Goal: Transaction & Acquisition: Download file/media

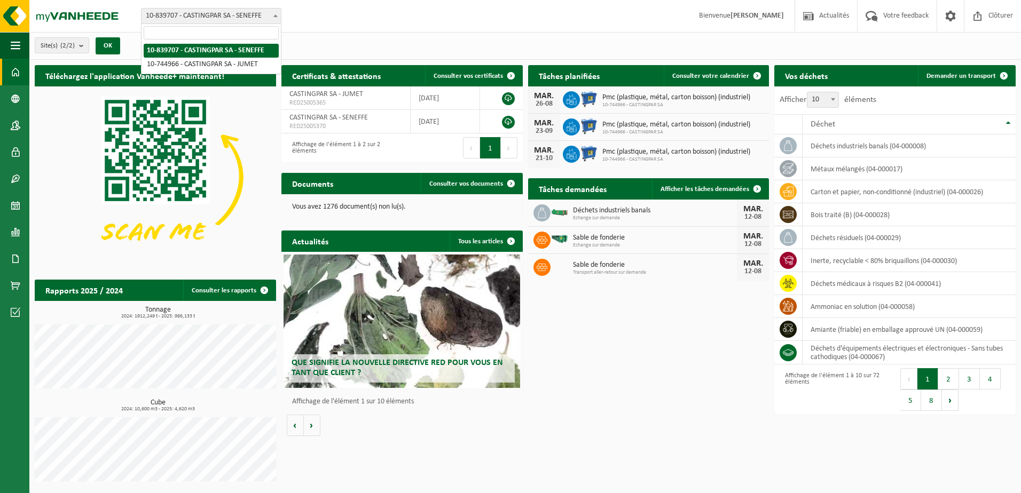
click at [279, 16] on span at bounding box center [275, 16] width 11 height 14
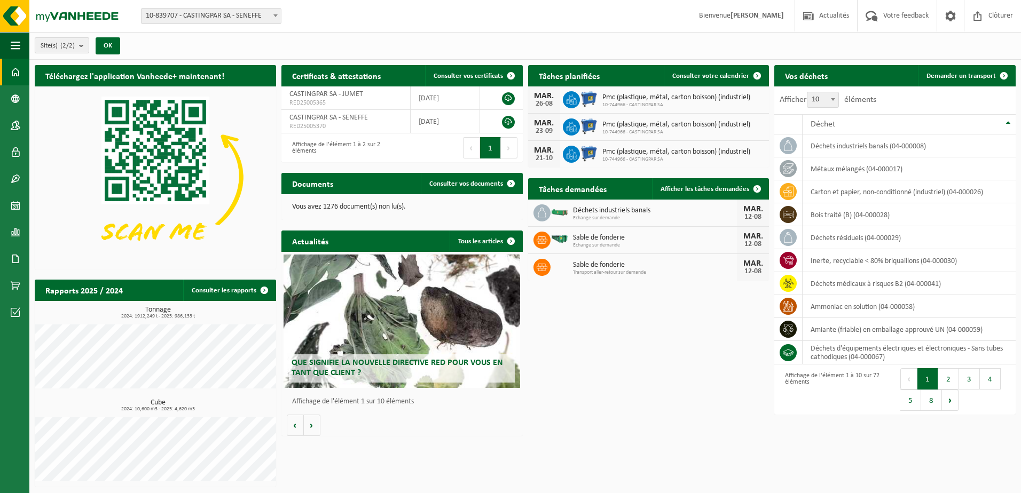
click at [82, 43] on b "submit" at bounding box center [84, 45] width 10 height 15
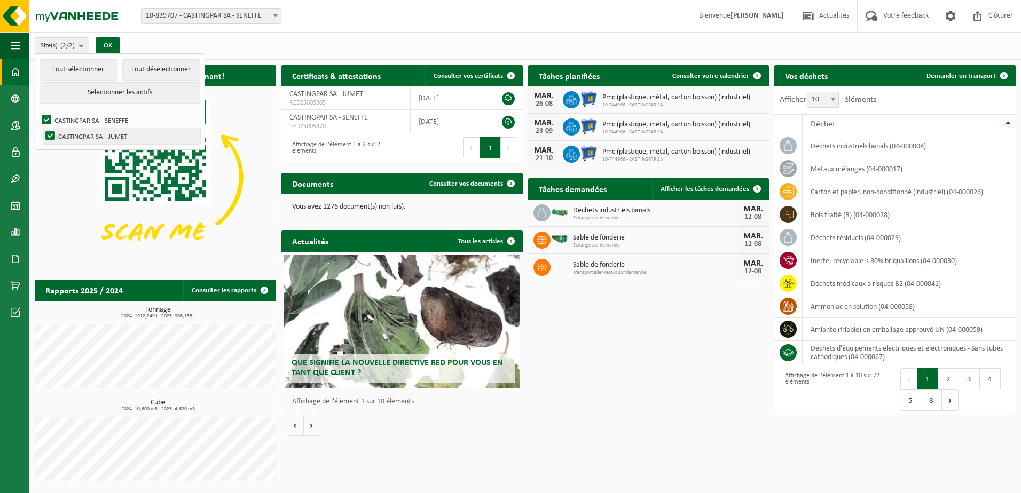
click at [97, 137] on label "CASTINGPAR SA - JUMET" at bounding box center [121, 136] width 157 height 16
click at [42, 128] on input "CASTINGPAR SA - JUMET" at bounding box center [41, 128] width 1 height 1
checkbox input "false"
click at [48, 119] on label "CASTINGPAR SA - SENEFFE" at bounding box center [120, 120] width 161 height 16
click at [38, 112] on input "CASTINGPAR SA - SENEFFE" at bounding box center [37, 112] width 1 height 1
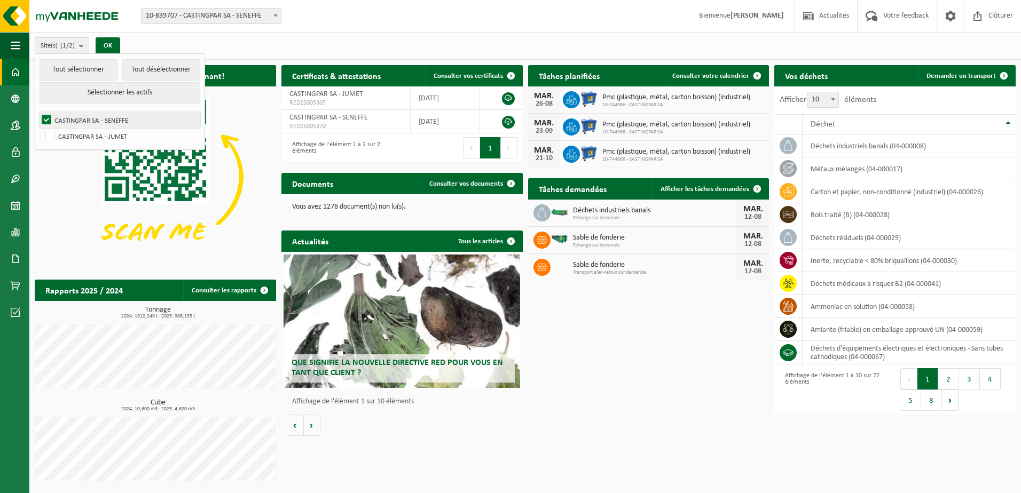
checkbox input "false"
click at [51, 137] on label "CASTINGPAR SA - JUMET" at bounding box center [121, 136] width 157 height 16
click at [42, 128] on input "CASTINGPAR SA - JUMET" at bounding box center [41, 128] width 1 height 1
checkbox input "true"
click at [125, 99] on button "Sélectionner les actifs" at bounding box center [120, 92] width 161 height 21
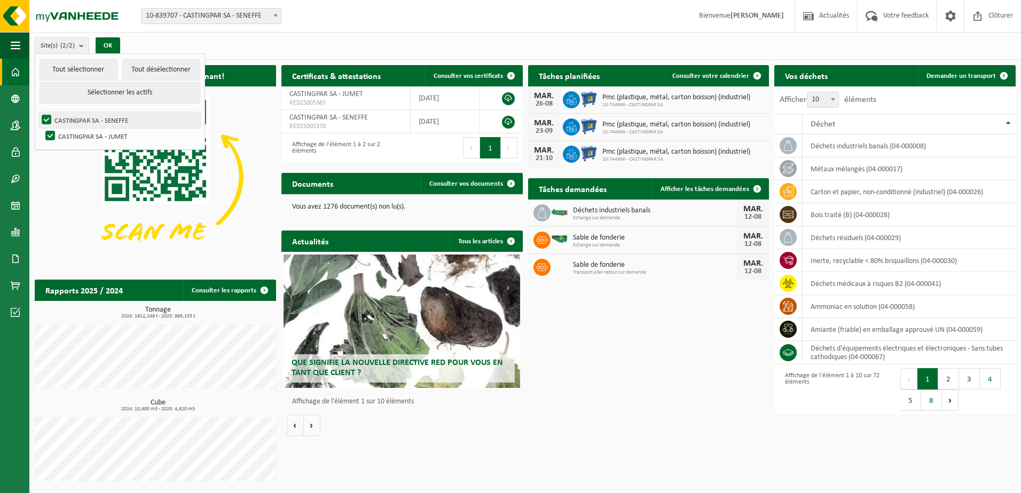
click at [42, 116] on label "CASTINGPAR SA - SENEFFE" at bounding box center [120, 120] width 161 height 16
click at [38, 112] on input "CASTINGPAR SA - SENEFFE" at bounding box center [37, 112] width 1 height 1
checkbox input "false"
click at [108, 47] on button "OK" at bounding box center [108, 45] width 25 height 17
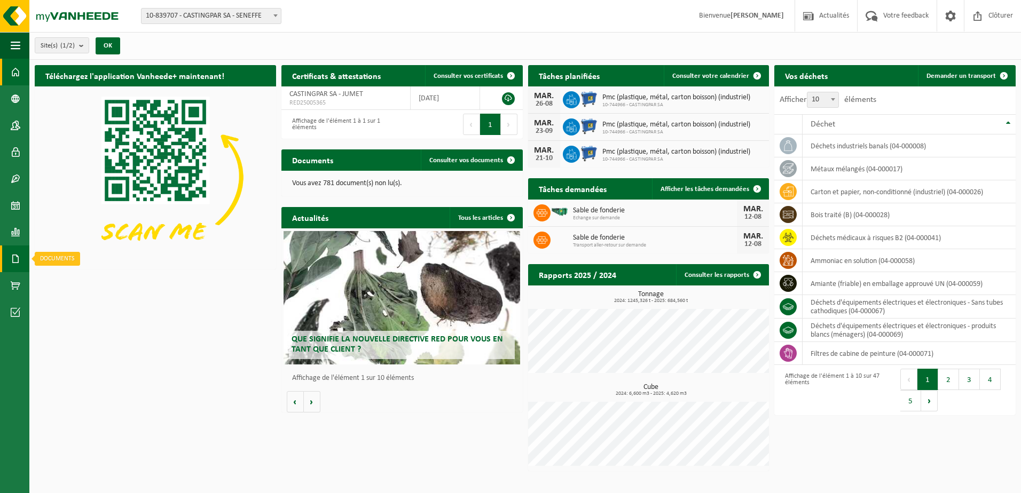
click at [17, 253] on span at bounding box center [16, 259] width 10 height 27
click at [51, 257] on span at bounding box center [47, 259] width 9 height 20
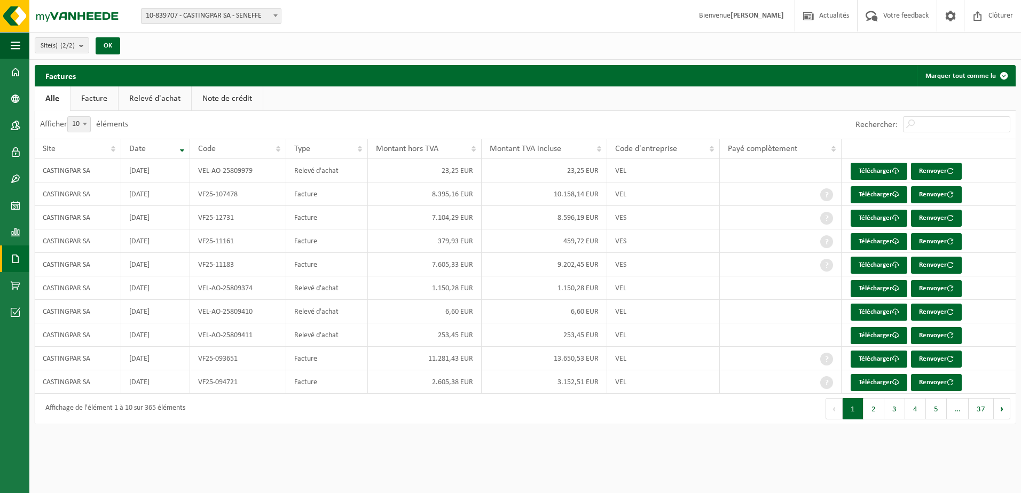
click at [97, 101] on link "Facture" at bounding box center [94, 99] width 48 height 25
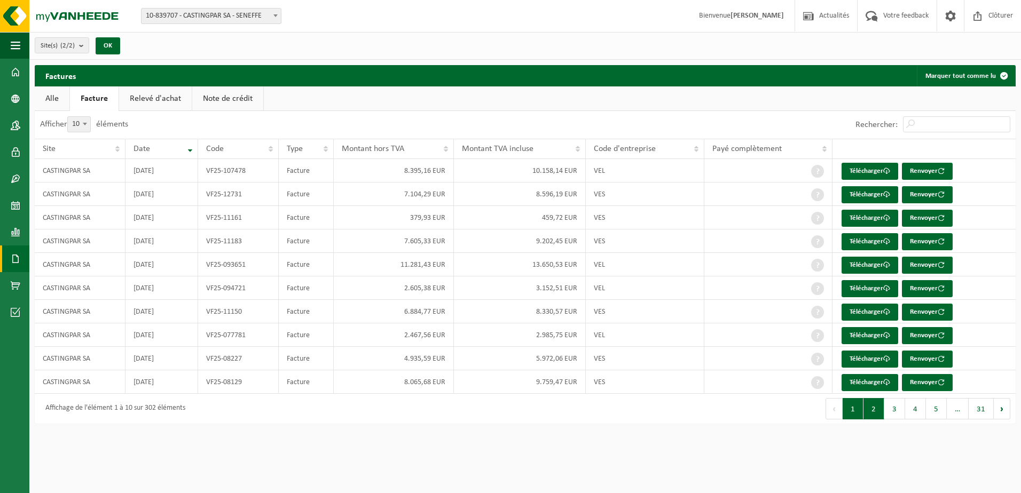
click at [881, 411] on button "2" at bounding box center [874, 408] width 21 height 21
click at [864, 171] on link "Télécharger" at bounding box center [870, 171] width 57 height 17
click at [895, 410] on button "3" at bounding box center [894, 408] width 21 height 21
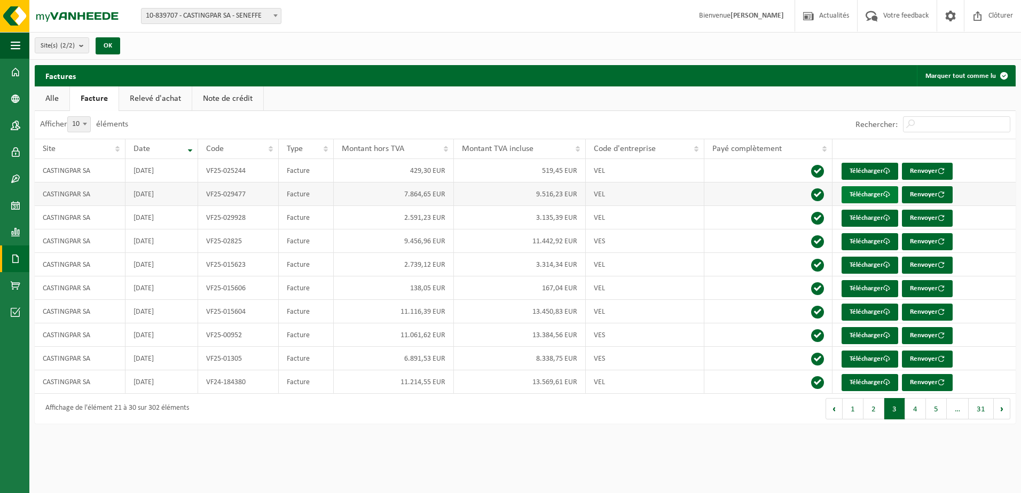
click at [870, 192] on link "Télécharger" at bounding box center [870, 194] width 57 height 17
